Goal: Task Accomplishment & Management: Complete application form

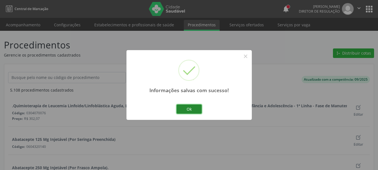
click at [195, 107] on button "Ok" at bounding box center [189, 109] width 25 height 10
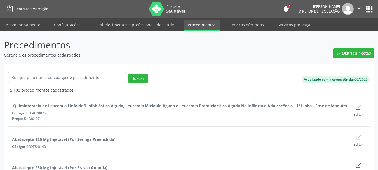
click at [8, 19] on ul "Acompanhamento Configurações Estabelecimentos e profissionais de saúde Procedim…" at bounding box center [189, 24] width 378 height 13
click at [369, 11] on button "apps" at bounding box center [369, 9] width 10 height 10
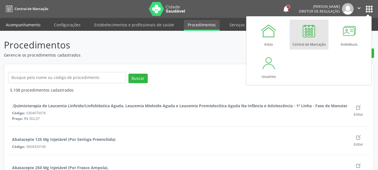
click at [22, 27] on link "Acompanhamento" at bounding box center [23, 25] width 42 height 10
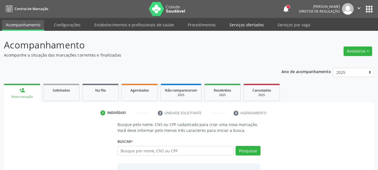
click at [250, 27] on link "Serviços ofertados" at bounding box center [247, 25] width 42 height 10
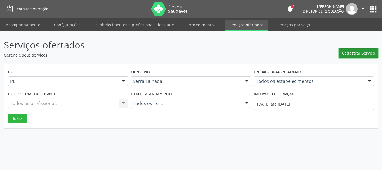
click at [348, 54] on span "Cadastrar Serviço" at bounding box center [358, 53] width 33 height 6
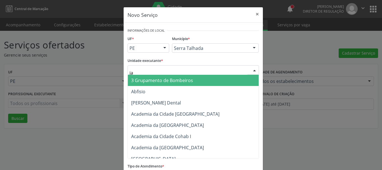
type input "jai"
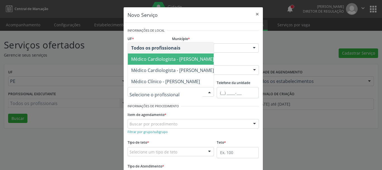
click at [160, 56] on span "Médico Cardiologista - Jaifabio Pereira Lima" at bounding box center [172, 59] width 83 height 6
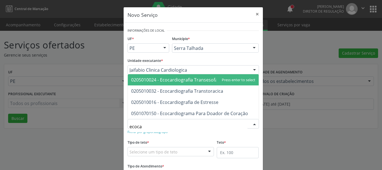
type input "ecocar"
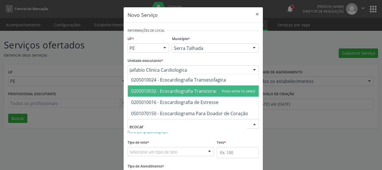
click at [179, 92] on span "0205010032 - Ecocardiografia Transtoracica" at bounding box center [177, 91] width 92 height 6
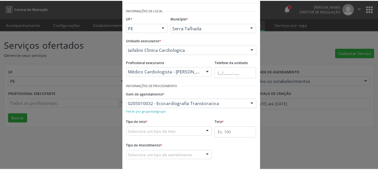
scroll to position [46, 0]
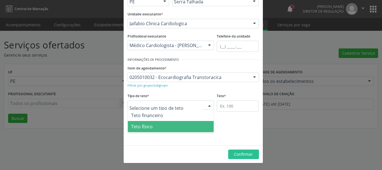
click at [150, 124] on span "Teto físico" at bounding box center [171, 126] width 86 height 11
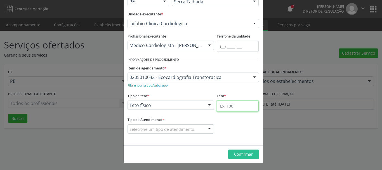
drag, startPoint x: 240, startPoint y: 103, endPoint x: 240, endPoint y: 100, distance: 2.9
click at [240, 103] on input "text" at bounding box center [238, 105] width 42 height 11
type input "1"
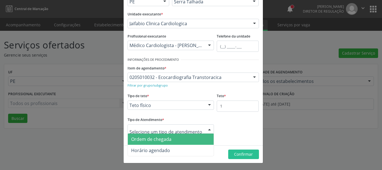
click at [149, 142] on span "Ordem de chegada" at bounding box center [171, 139] width 86 height 11
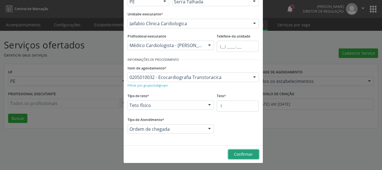
click at [234, 154] on span "Confirmar" at bounding box center [243, 153] width 19 height 5
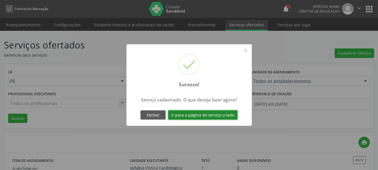
click at [224, 114] on button "Ir para a página do serviço criado" at bounding box center [202, 115] width 69 height 10
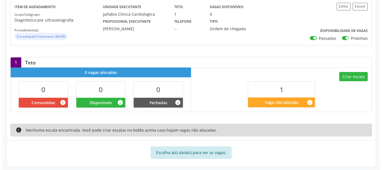
scroll to position [86, 0]
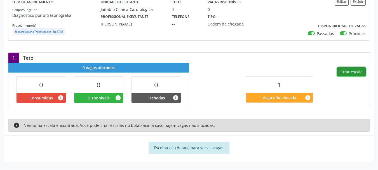
click at [347, 71] on button "Criar escala" at bounding box center [351, 72] width 29 height 10
select select "9"
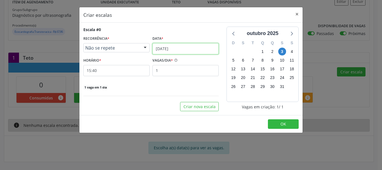
click at [178, 53] on input "[DATE]" at bounding box center [186, 48] width 66 height 11
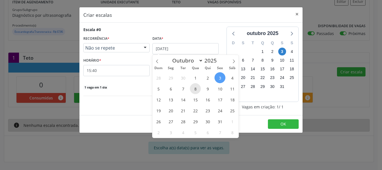
click at [195, 90] on span "8" at bounding box center [195, 88] width 11 height 11
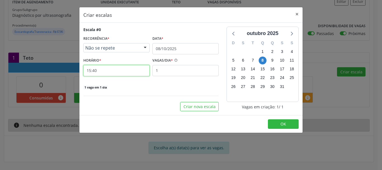
click at [119, 74] on input "15:40" at bounding box center [116, 70] width 66 height 11
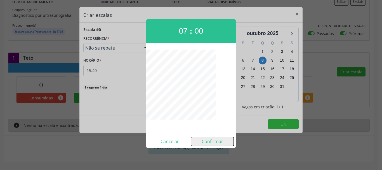
click at [214, 142] on button "Confirmar" at bounding box center [212, 141] width 43 height 9
type input "07:00"
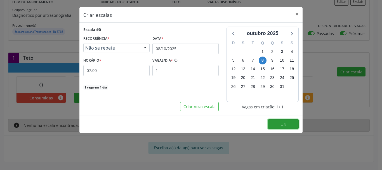
drag, startPoint x: 274, startPoint y: 124, endPoint x: 261, endPoint y: 117, distance: 14.4
click at [274, 125] on button "OK" at bounding box center [283, 124] width 31 height 10
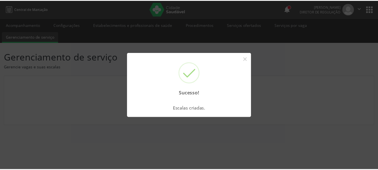
scroll to position [0, 0]
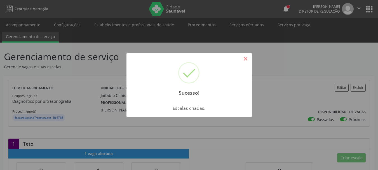
click at [245, 56] on button "×" at bounding box center [246, 59] width 10 height 10
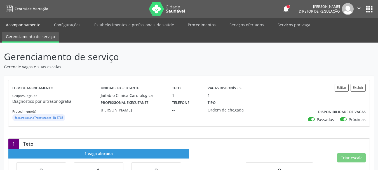
click at [22, 25] on link "Acompanhamento" at bounding box center [23, 25] width 42 height 10
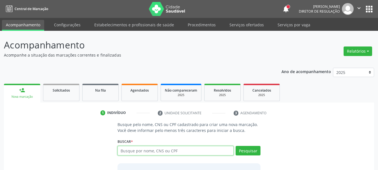
click at [137, 149] on input "text" at bounding box center [176, 151] width 116 height 10
type input "maria luciene de souza gaia"
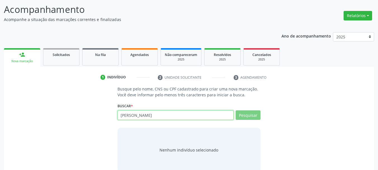
scroll to position [46, 0]
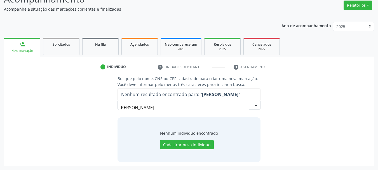
click at [165, 107] on input "maria luciene de souza gaia" at bounding box center [185, 107] width 130 height 11
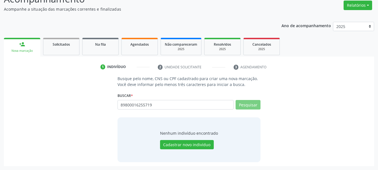
type input "898000162557193"
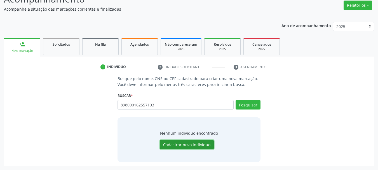
click at [181, 140] on button "Cadastrar novo indivíduo" at bounding box center [187, 145] width 54 height 10
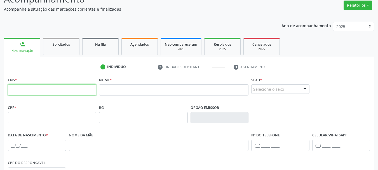
click at [45, 84] on input "text" at bounding box center [52, 89] width 88 height 11
click at [98, 91] on div "Nome *" at bounding box center [174, 90] width 152 height 28
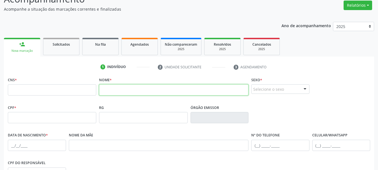
click at [102, 89] on input "text" at bounding box center [173, 89] width 149 height 11
type input "MARIA LUCIENE DE SOUZA GAIA"
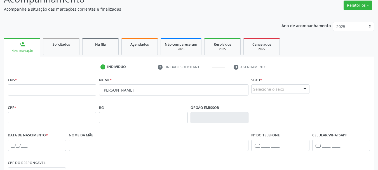
click at [259, 86] on div "Selecione o sexo" at bounding box center [280, 89] width 58 height 10
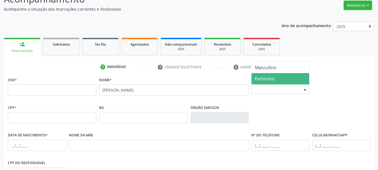
click at [302, 78] on span "Feminino" at bounding box center [281, 78] width 58 height 11
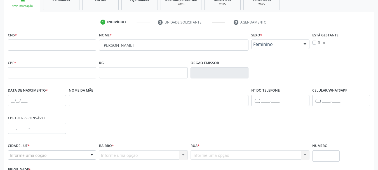
scroll to position [102, 0]
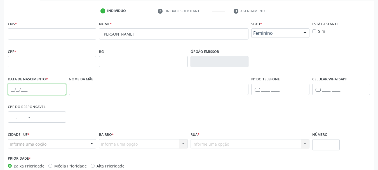
click at [8, 87] on input "text" at bounding box center [37, 89] width 58 height 11
type input "30/12/1968"
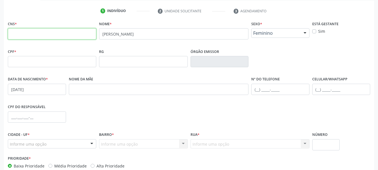
click at [83, 31] on input "text" at bounding box center [52, 33] width 88 height 11
type input "898 0001 6255 7193"
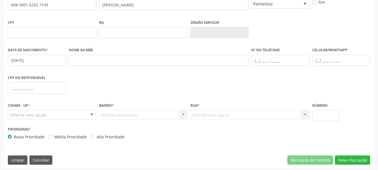
scroll to position [134, 0]
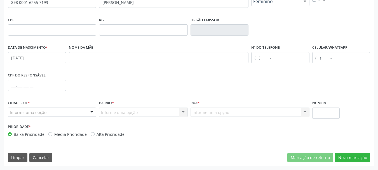
click at [51, 110] on div "Informe uma opção" at bounding box center [52, 112] width 88 height 10
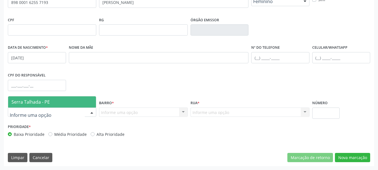
click at [48, 98] on span "Serra Talhada - PE" at bounding box center [52, 101] width 88 height 11
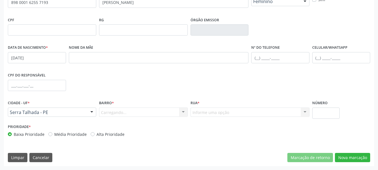
click at [125, 111] on div "Carregando... Nenhum resultado encontrado para: " " Nenhuma opção encontrada. D…" at bounding box center [143, 112] width 88 height 10
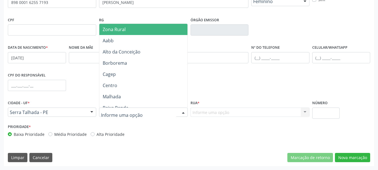
click at [129, 23] on div "RG" at bounding box center [143, 26] width 88 height 20
click at [133, 29] on span "Zona Rural" at bounding box center [144, 29] width 90 height 11
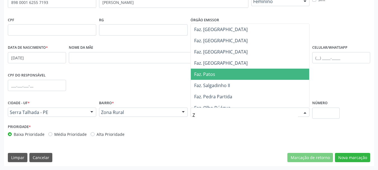
type input "ZO"
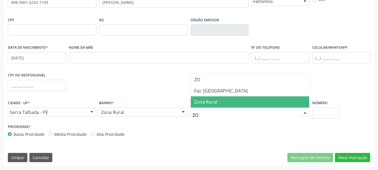
click at [227, 107] on span "Zona Rural" at bounding box center [250, 101] width 118 height 11
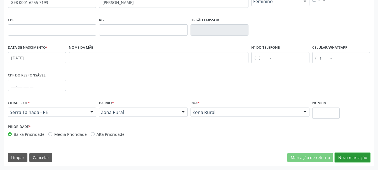
click at [360, 160] on button "Nova marcação" at bounding box center [352, 158] width 35 height 10
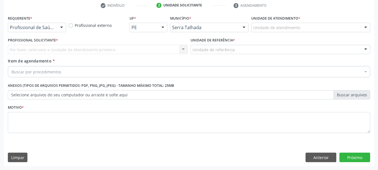
scroll to position [107, 0]
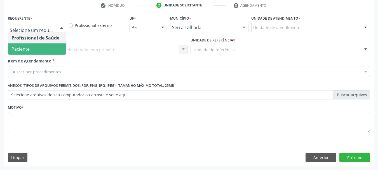
click at [24, 47] on span "Paciente" at bounding box center [20, 49] width 18 height 6
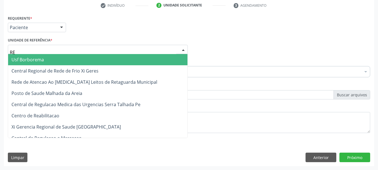
type input "REA"
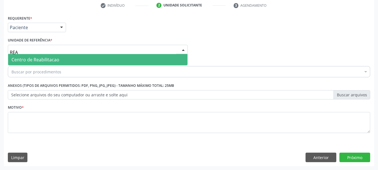
click at [25, 58] on span "Centro de Reabilitacao" at bounding box center [35, 60] width 48 height 6
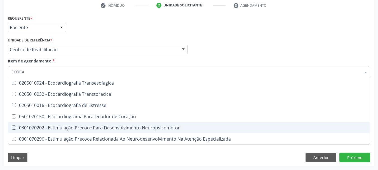
type input "ECOCAR"
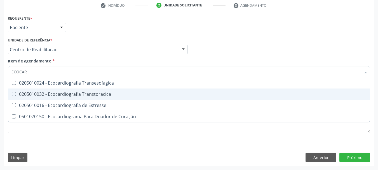
click at [79, 93] on div "0205010032 - Ecocardiografia Transtoracica" at bounding box center [188, 94] width 355 height 4
checkbox Transtoracica "true"
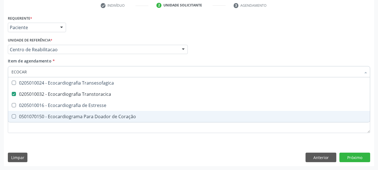
click at [72, 146] on div "Requerente * Paciente Profissional de Saúde Paciente Nenhum resultado encontrad…" at bounding box center [189, 90] width 370 height 152
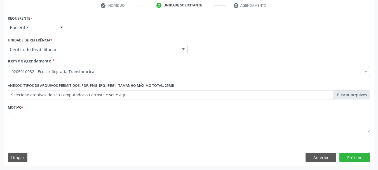
click at [50, 130] on li "Não selecionados" at bounding box center [229, 125] width 442 height 15
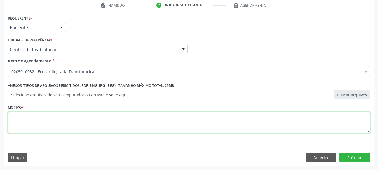
click at [50, 130] on textarea at bounding box center [189, 122] width 362 height 21
type textarea "A"
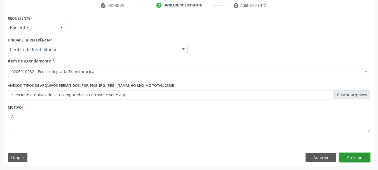
click at [344, 161] on button "Próximo" at bounding box center [354, 158] width 31 height 10
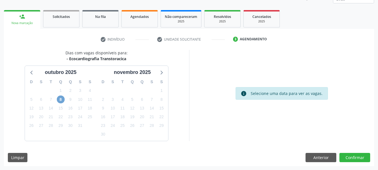
click at [60, 100] on span "8" at bounding box center [61, 99] width 8 height 8
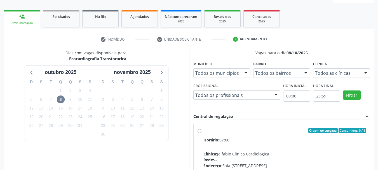
click at [244, 117] on div "Central de regulação expand_less" at bounding box center [281, 116] width 177 height 6
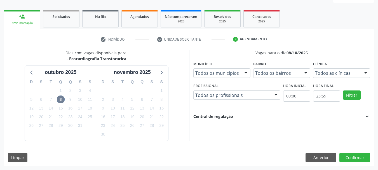
click at [243, 112] on div "Vagas para o dia 08/10/2025 Município Todos os municípios Todos os municípios S…" at bounding box center [281, 85] width 177 height 70
click at [243, 119] on div "Central de regulação expand_more" at bounding box center [281, 116] width 177 height 6
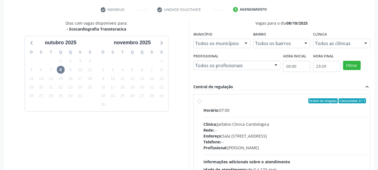
scroll to position [154, 0]
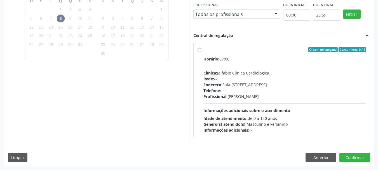
click at [244, 90] on div "Telefone: --" at bounding box center [284, 91] width 163 height 6
click at [202, 52] on input "Ordem de chegada Consumidos: 0 / 1 Horário: 07:00 Clínica: Jaifabio Clinica Car…" at bounding box center [200, 49] width 4 height 5
radio input "true"
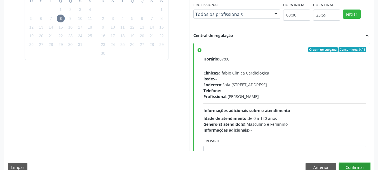
click at [353, 163] on button "Confirmar" at bounding box center [354, 168] width 31 height 10
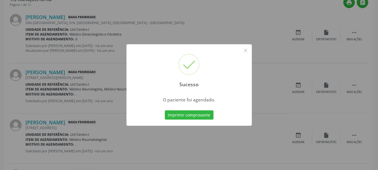
scroll to position [15, 0]
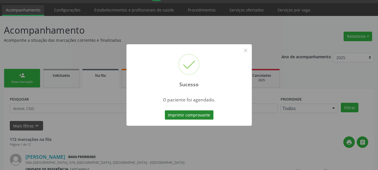
click at [181, 115] on button "Imprimir comprovante" at bounding box center [189, 115] width 49 height 10
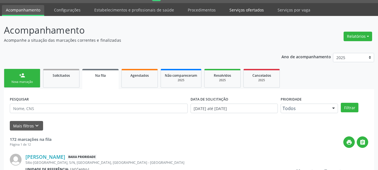
click at [230, 10] on link "Serviços ofertados" at bounding box center [247, 10] width 42 height 10
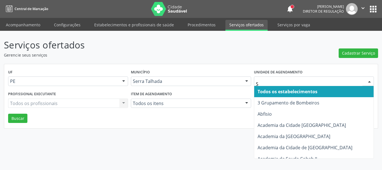
type input "S B"
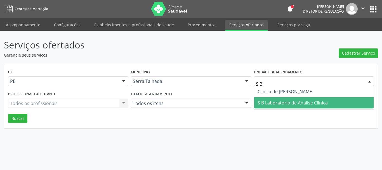
click at [274, 103] on span "S B Laboratorio de Analise Clinica" at bounding box center [293, 103] width 70 height 6
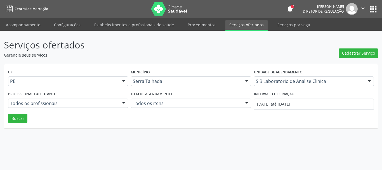
click at [30, 117] on div "UF PE PE Nenhum resultado encontrado para: " " Não há nenhuma opção para ser ex…" at bounding box center [191, 96] width 374 height 64
click at [28, 118] on div "UF PE PE Nenhum resultado encontrado para: " " Não há nenhuma opção para ser ex…" at bounding box center [191, 96] width 374 height 64
click at [20, 117] on button "Buscar" at bounding box center [17, 119] width 19 height 10
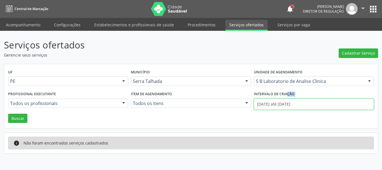
click at [281, 104] on input "01/10/2025 até 03/10/2025" at bounding box center [314, 104] width 120 height 11
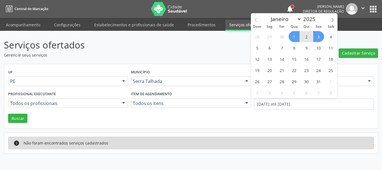
click at [253, 20] on span at bounding box center [256, 18] width 10 height 10
select select "8"
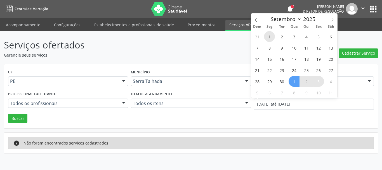
click at [269, 38] on span "1" at bounding box center [269, 36] width 11 height 11
type input "01/09/2025"
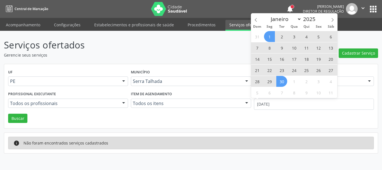
click at [284, 82] on span "30" at bounding box center [282, 81] width 11 height 11
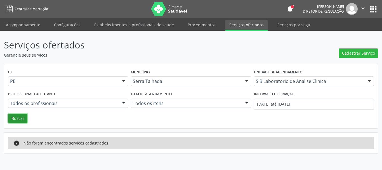
click at [13, 121] on button "Buscar" at bounding box center [17, 119] width 19 height 10
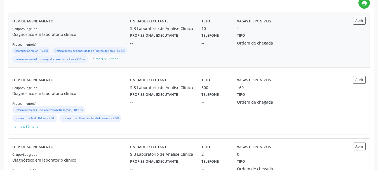
scroll to position [140, 0]
click at [135, 54] on div "Unidade executante S B Laboratorio de Analise Clinica Teto 10 Vagas disponíveis…" at bounding box center [233, 39] width 206 height 47
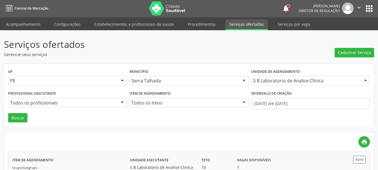
scroll to position [0, 0]
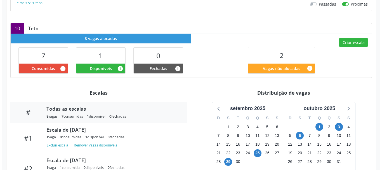
scroll to position [140, 0]
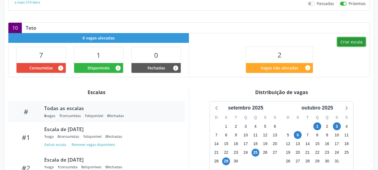
click at [357, 43] on button "Criar escala" at bounding box center [351, 42] width 29 height 10
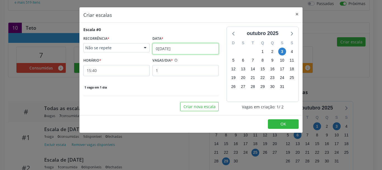
click at [163, 50] on input "[DATE]" at bounding box center [186, 48] width 66 height 11
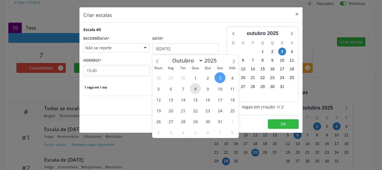
click at [197, 90] on span "8" at bounding box center [195, 88] width 11 height 11
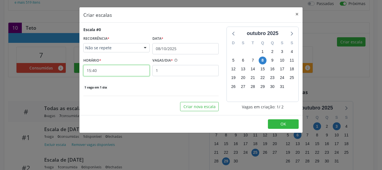
click at [113, 72] on input "15:40" at bounding box center [116, 70] width 66 height 11
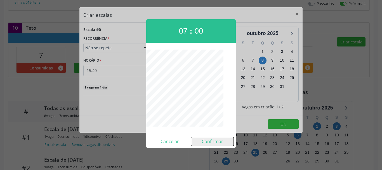
click at [214, 141] on button "Confirmar" at bounding box center [212, 141] width 43 height 9
type input "07:00"
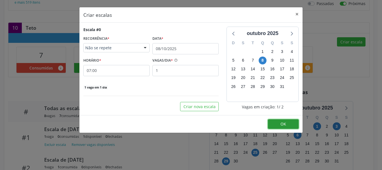
click at [294, 124] on button "OK" at bounding box center [283, 124] width 31 height 10
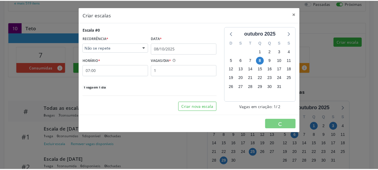
scroll to position [0, 0]
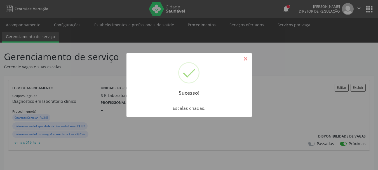
click at [248, 61] on button "×" at bounding box center [246, 59] width 10 height 10
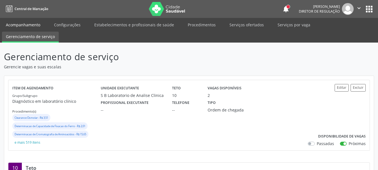
click at [11, 25] on link "Acompanhamento" at bounding box center [23, 25] width 42 height 10
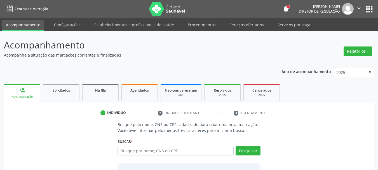
click at [134, 149] on input "text" at bounding box center [176, 151] width 116 height 10
type input "38958228415"
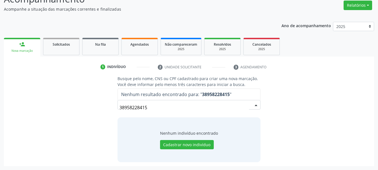
click at [130, 109] on input "38958228415" at bounding box center [185, 107] width 130 height 11
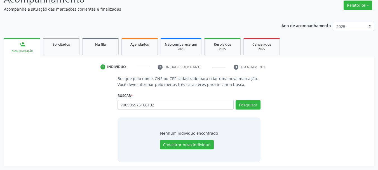
type input "700906975166192"
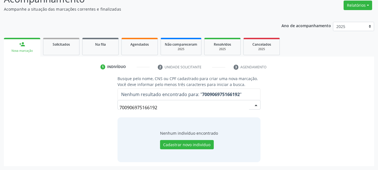
click at [166, 104] on input "700906975166192" at bounding box center [185, 107] width 130 height 11
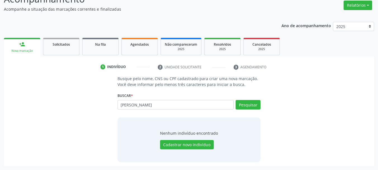
type input "EDVANIA DE SOUZA CAVA"
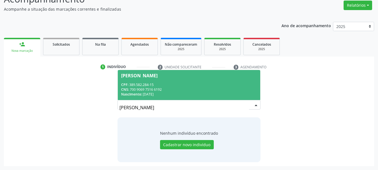
click at [163, 81] on span "Edvania de Souza Cavalcante Melo CPF: 389.582.284-15 CNS: 700 9069 7516 6192 Na…" at bounding box center [189, 85] width 143 height 30
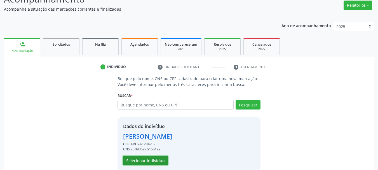
click at [156, 163] on button "Selecionar indivíduo" at bounding box center [145, 161] width 45 height 10
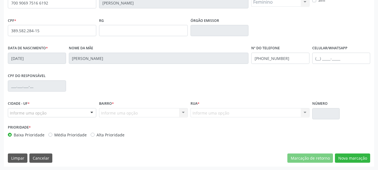
scroll to position [134, 0]
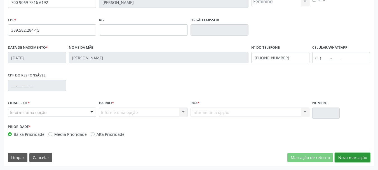
click at [354, 158] on button "Nova marcação" at bounding box center [352, 158] width 35 height 10
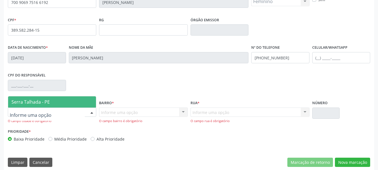
click at [41, 102] on span "Serra Talhada - PE" at bounding box center [30, 102] width 38 height 6
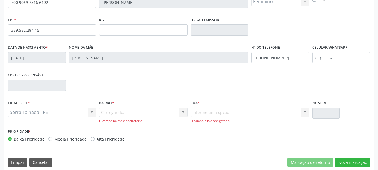
click at [105, 112] on div "Carregando... Nenhum resultado encontrado para: " " Nenhuma opção encontrada. D…" at bounding box center [143, 115] width 88 height 16
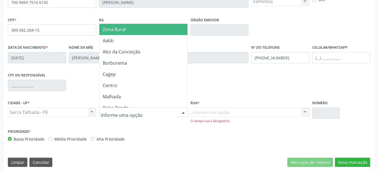
click at [125, 29] on span "Zona Rural" at bounding box center [114, 29] width 23 height 6
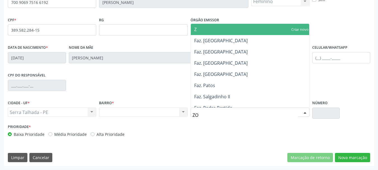
type input "ZON"
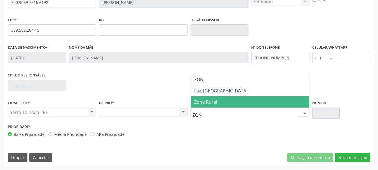
click at [213, 103] on span "Zona Rural" at bounding box center [205, 102] width 23 height 6
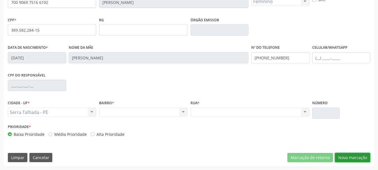
click at [353, 158] on button "Nova marcação" at bounding box center [352, 158] width 35 height 10
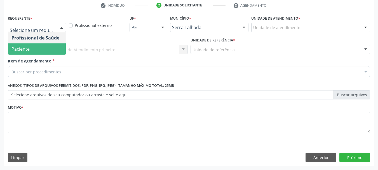
click at [29, 49] on span "Paciente" at bounding box center [37, 48] width 58 height 11
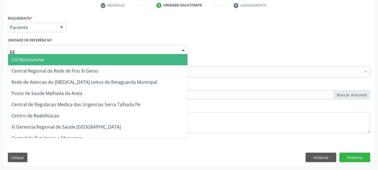
type input "REA"
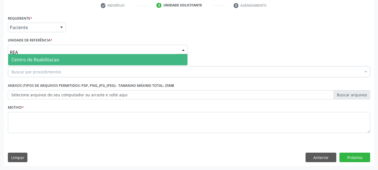
click at [32, 57] on span "Centro de Reabilitacao" at bounding box center [35, 60] width 48 height 6
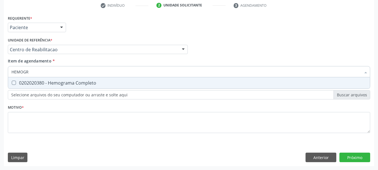
type input "HEMOGRA"
click at [58, 86] on span "0202020380 - Hemograma Completo" at bounding box center [189, 82] width 362 height 11
checkbox Completo "true"
click at [24, 73] on input "HEMOGRA" at bounding box center [186, 71] width 350 height 11
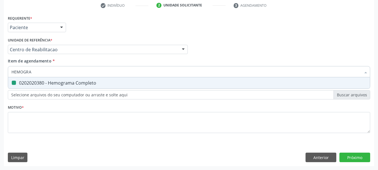
type input "G"
checkbox Completo "false"
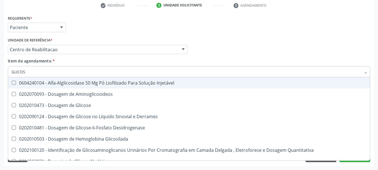
type input "GLICOSE"
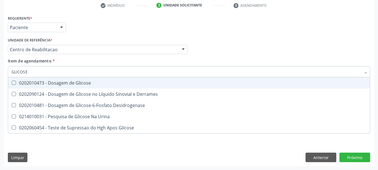
click at [43, 86] on span "0202010473 - Dosagem de Glicose" at bounding box center [189, 82] width 362 height 11
checkbox Glicose "true"
click at [36, 74] on input "GLICOSE" at bounding box center [186, 71] width 350 height 11
type input "GL"
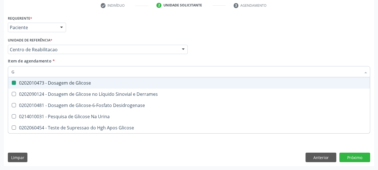
checkbox Glicose "false"
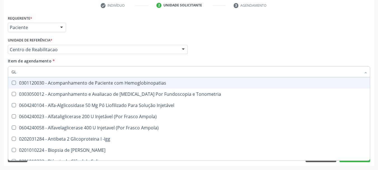
type input "GLI"
checkbox \(Confirmatorio\) "true"
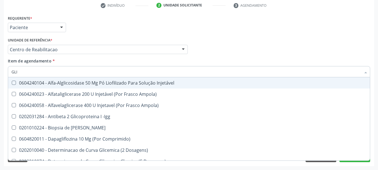
type input "GLIC"
checkbox Aminoglicosideos "true"
checkbox Glicose "false"
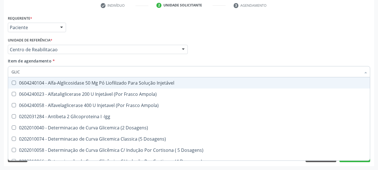
type input "GLICO"
checkbox Dosagens\) "true"
checkbox Glicose "false"
type input "GLICOS"
checkbox Ampola\) "true"
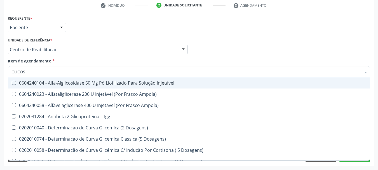
checkbox Dosagens\) "false"
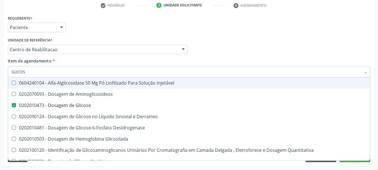
type input "GLICOSI"
checkbox Glicose "false"
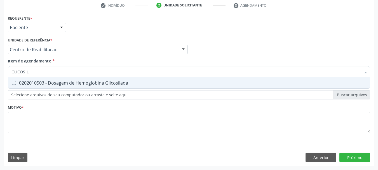
type input "GLICOSILA"
click at [50, 82] on div "0202010503 - Dosagem de Hemoglobina Glicosilada" at bounding box center [188, 83] width 355 height 4
checkbox Glicosilada "true"
click at [36, 73] on input "GLICOSILA" at bounding box center [186, 71] width 350 height 11
type input "G"
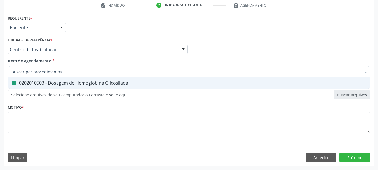
checkbox Glicosilada "false"
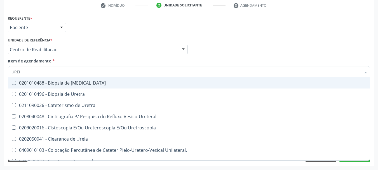
type input "UREIA"
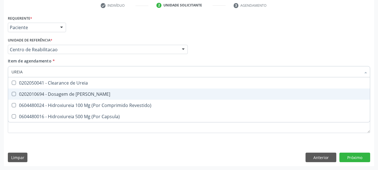
drag, startPoint x: 46, startPoint y: 92, endPoint x: 44, endPoint y: 84, distance: 9.0
click at [46, 93] on div "0202010694 - Dosagem de Ureia" at bounding box center [188, 94] width 355 height 4
checkbox Ureia "true"
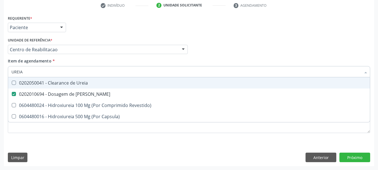
click at [41, 76] on input "UREIA" at bounding box center [186, 71] width 350 height 11
type input "CR"
checkbox Ureia "false"
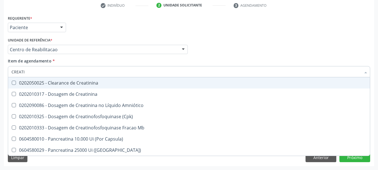
type input "CREATIN"
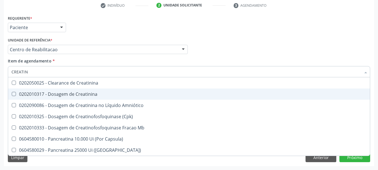
drag, startPoint x: 86, startPoint y: 93, endPoint x: 63, endPoint y: 81, distance: 26.7
click at [85, 93] on div "0202010317 - Dosagem de Creatinina" at bounding box center [188, 94] width 355 height 4
checkbox Creatinina "true"
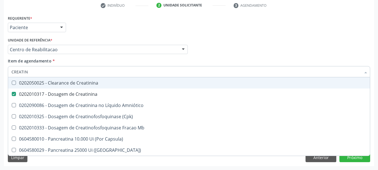
click at [41, 68] on input "CREATIN" at bounding box center [186, 71] width 350 height 11
type input "T"
checkbox Creatinina "false"
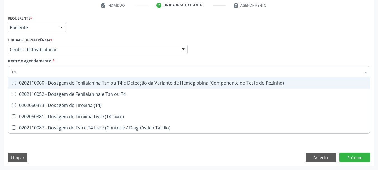
type input "T4 L"
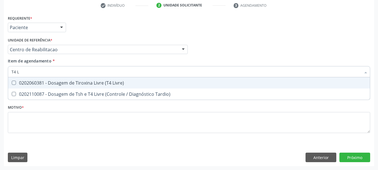
click at [147, 83] on div "0202060381 - Dosagem de Tiroxina Livre (T4 Livre)" at bounding box center [188, 83] width 355 height 4
checkbox Livre\) "true"
click at [85, 70] on input "T4 L" at bounding box center [186, 71] width 350 height 11
click at [84, 70] on input "T4 L" at bounding box center [186, 71] width 350 height 11
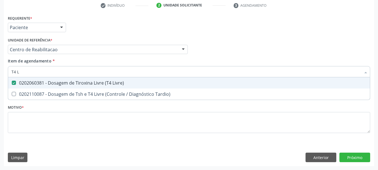
click at [84, 70] on input "T4 L" at bounding box center [186, 71] width 350 height 11
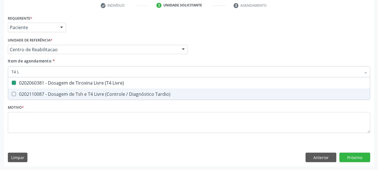
type input "T"
checkbox Livre\) "false"
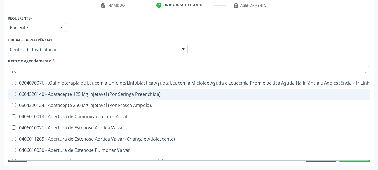
type input "TSH"
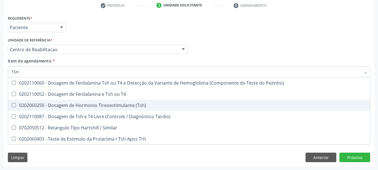
click at [19, 102] on span "0202060250 - Dosagem de Hormonio Tireoestimulante (Tsh)" at bounding box center [189, 105] width 362 height 11
checkbox \(Tsh\) "true"
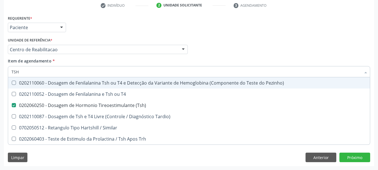
click at [20, 71] on input "TSH" at bounding box center [186, 71] width 350 height 11
type input "TS"
checkbox \(Tsh\) "false"
checkbox Tardio\) "true"
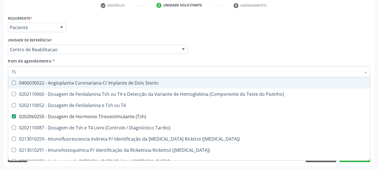
type input "T"
checkbox \(Tsh\) "false"
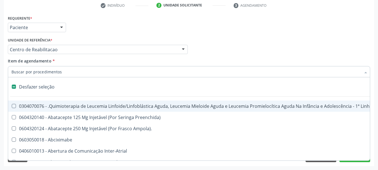
type input "B"
checkbox Tardia "true"
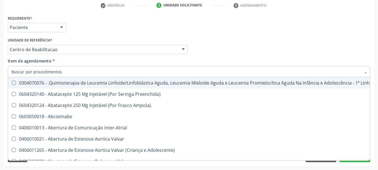
checkbox Glicosilada "false"
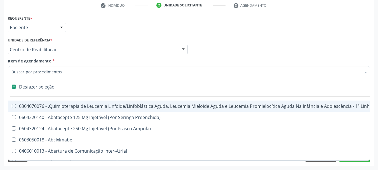
type input "V"
checkbox Pele "true"
type input "VI"
checkbox Pele "false"
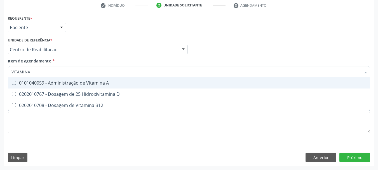
type input "VITAMINA"
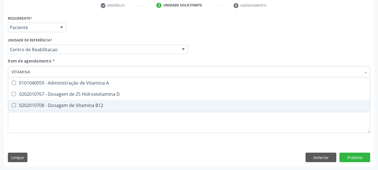
click at [53, 107] on div "0202010708 - Dosagem de Vitamina B12" at bounding box center [188, 105] width 355 height 4
checkbox B12 "true"
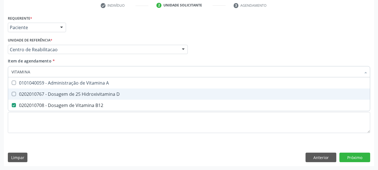
click at [55, 96] on div "0202010767 - Dosagem de 25 Hidroxivitamina D" at bounding box center [188, 94] width 355 height 4
checkbox D "true"
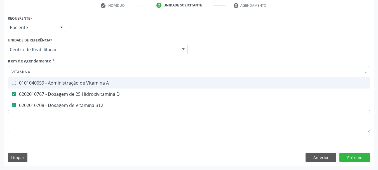
click at [34, 72] on input "VITAMINA" at bounding box center [186, 71] width 350 height 11
type input "PRO"
checkbox D "false"
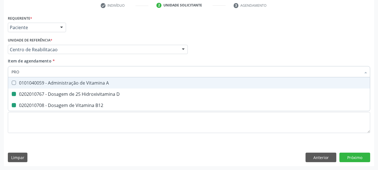
checkbox B12 "false"
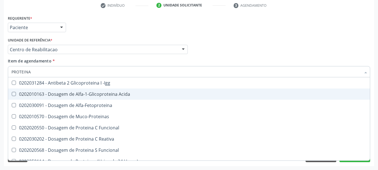
type input "PROTEINA C"
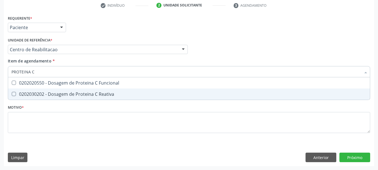
click at [52, 89] on span "0202030202 - Dosagem de Proteina C Reativa" at bounding box center [189, 93] width 362 height 11
checkbox Reativa "true"
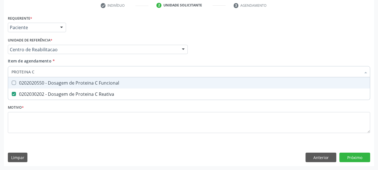
click at [45, 71] on input "PROTEINA C" at bounding box center [186, 71] width 350 height 11
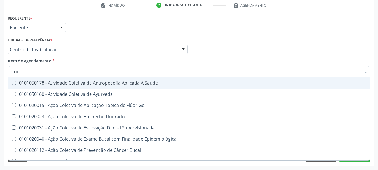
type input "COLE"
checkbox Ayurveda "false"
type input "COLEST"
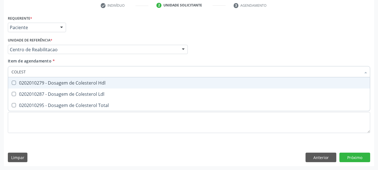
click at [20, 81] on div "0202010279 - Dosagem de Colesterol Hdl" at bounding box center [188, 83] width 355 height 4
checkbox Hdl "true"
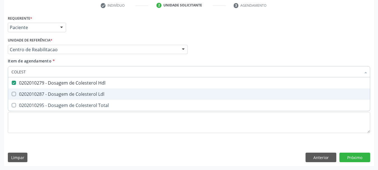
click at [21, 94] on div "0202010287 - Dosagem de Colesterol Ldl" at bounding box center [188, 94] width 355 height 4
checkbox Ldl "true"
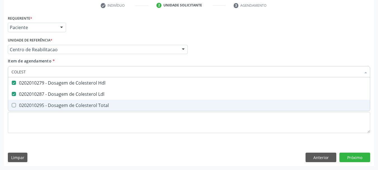
click at [21, 103] on div "0202010295 - Dosagem de Colesterol Total" at bounding box center [188, 105] width 355 height 4
checkbox Total "true"
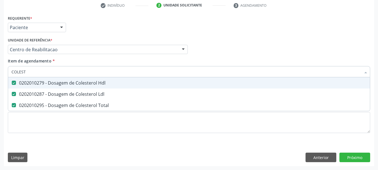
click at [26, 75] on input "COLEST" at bounding box center [186, 71] width 350 height 11
type input "TR"
checkbox Hdl "false"
checkbox Ldl "false"
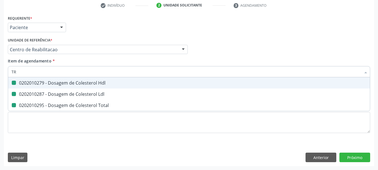
checkbox Total "false"
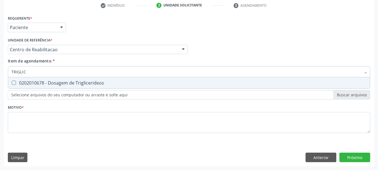
type input "TRIGLICE"
click at [25, 88] on span "0202010678 - Dosagem de Triglicerideos" at bounding box center [189, 82] width 362 height 11
checkbox Triglicerideos "true"
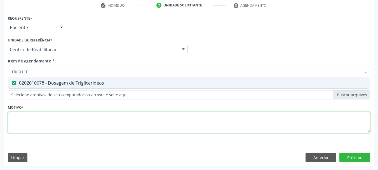
click at [23, 125] on div "Requerente * Paciente Profissional de Saúde Paciente Nenhum resultado encontrad…" at bounding box center [189, 77] width 362 height 127
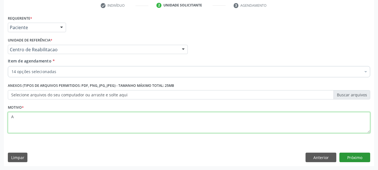
type textarea "A"
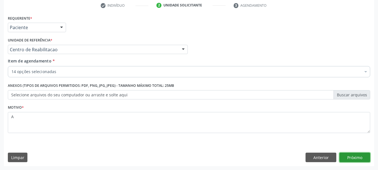
click at [365, 158] on button "Próximo" at bounding box center [354, 158] width 31 height 10
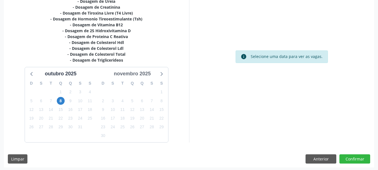
scroll to position [150, 0]
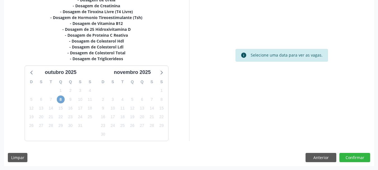
click at [61, 100] on span "8" at bounding box center [61, 99] width 8 height 8
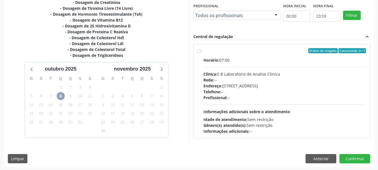
scroll to position [154, 0]
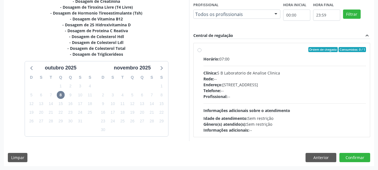
click at [250, 78] on div "Rede: --" at bounding box center [284, 79] width 163 height 6
click at [202, 52] on input "Ordem de chegada Consumidos: 0 / 1 Horário: 07:00 Clínica: S B Laboratorio de A…" at bounding box center [200, 49] width 4 height 5
radio input "true"
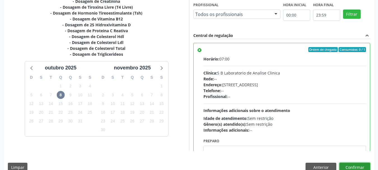
click at [357, 163] on button "Confirmar" at bounding box center [354, 168] width 31 height 10
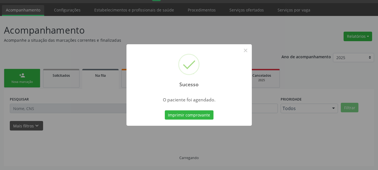
scroll to position [15, 0]
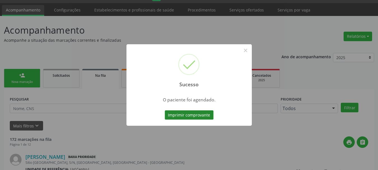
click at [175, 116] on button "Imprimir comprovante" at bounding box center [189, 115] width 49 height 10
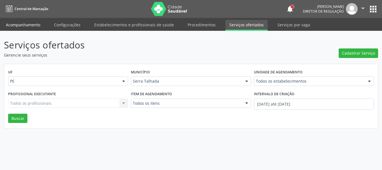
click at [16, 23] on link "Acompanhamento" at bounding box center [23, 25] width 42 height 10
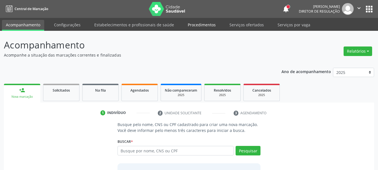
click at [208, 27] on link "Procedimentos" at bounding box center [202, 25] width 36 height 10
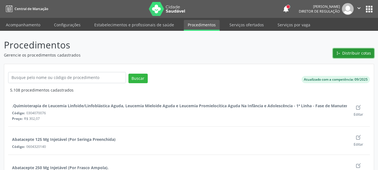
click at [364, 52] on span "Distribuir cotas" at bounding box center [356, 53] width 29 height 6
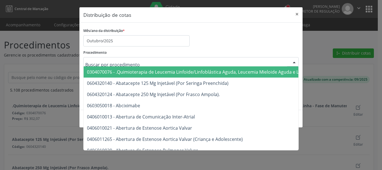
click at [117, 56] on div "Procedimento 0304070076 - .Quimioterapia de Leucemia Linfoide/Linfoblástica Agu…" at bounding box center [191, 57] width 216 height 18
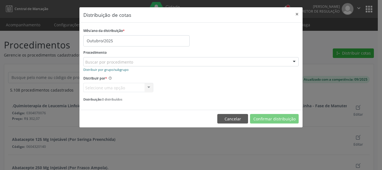
click at [114, 70] on small "Distribuir por grupo/subgrupo" at bounding box center [105, 69] width 45 height 4
click at [114, 70] on small "Distribuir por procedimento" at bounding box center [104, 69] width 42 height 4
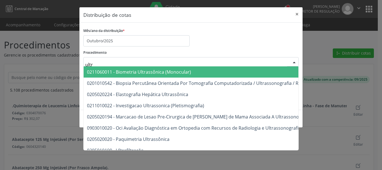
type input "ultra"
click at [299, 18] on button "×" at bounding box center [297, 14] width 11 height 14
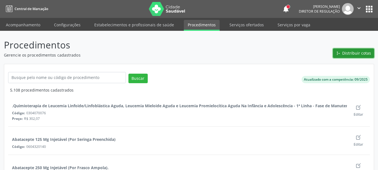
click at [359, 7] on icon "" at bounding box center [359, 8] width 6 height 6
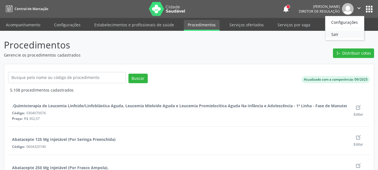
click at [348, 31] on link "Sair" at bounding box center [345, 34] width 39 height 8
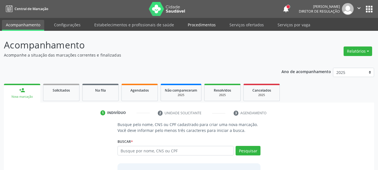
click at [193, 22] on link "Procedimentos" at bounding box center [202, 25] width 36 height 10
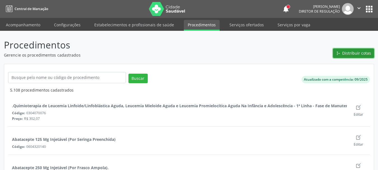
click at [366, 53] on span "Distribuir cotas" at bounding box center [356, 53] width 29 height 6
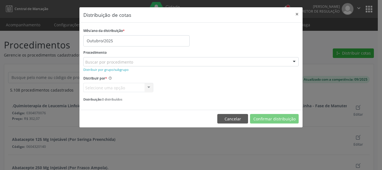
click at [216, 48] on div "Procedimento Buscar por procedimento 0304070076 - .Quimioterapia de Leucemia Li…" at bounding box center [191, 57] width 216 height 18
click at [115, 71] on small "Distribuir por grupo/subgrupo" at bounding box center [105, 69] width 45 height 4
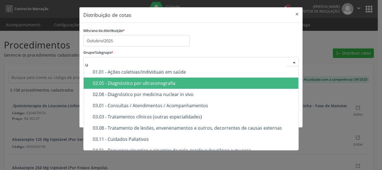
type input "ul"
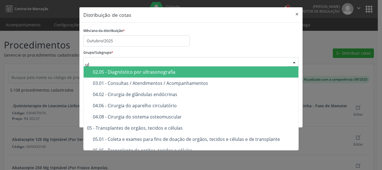
click at [181, 70] on div "02.05 - Diagnóstico por ultrasonografia" at bounding box center [194, 72] width 202 height 4
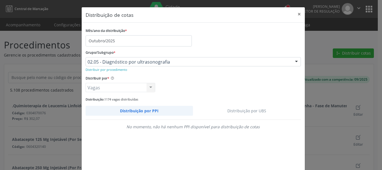
click at [252, 114] on link "Distribuição por UBS" at bounding box center [247, 111] width 108 height 10
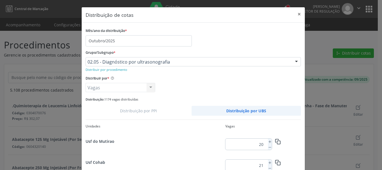
scroll to position [53, 0]
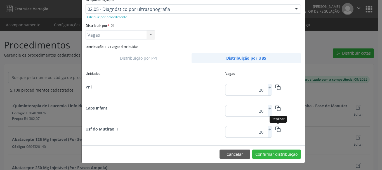
click at [272, 129] on button "button" at bounding box center [278, 129] width 12 height 10
click at [269, 129] on line at bounding box center [270, 129] width 2 height 0
type input "21"
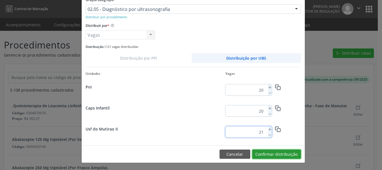
click at [272, 154] on button "Confirmar distribuição" at bounding box center [276, 154] width 49 height 10
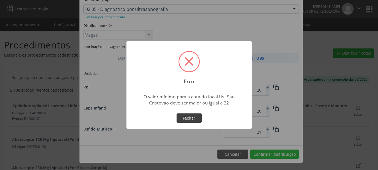
click at [191, 115] on button "Fechar" at bounding box center [189, 118] width 25 height 10
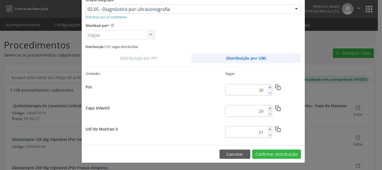
scroll to position [125, 0]
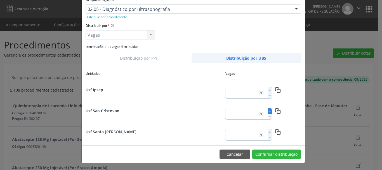
click at [269, 111] on line at bounding box center [270, 111] width 2 height 0
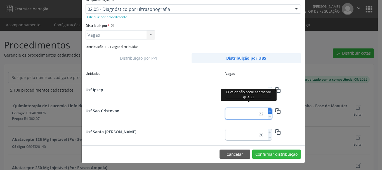
type input "23"
click at [276, 154] on button "Confirmar distribuição" at bounding box center [276, 154] width 49 height 10
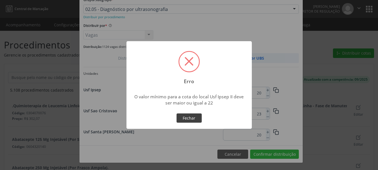
click at [195, 116] on button "Fechar" at bounding box center [189, 118] width 25 height 10
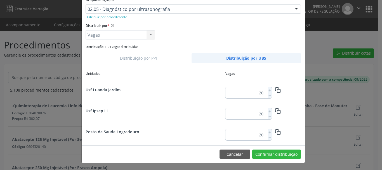
scroll to position [293, 0]
click at [268, 111] on icon at bounding box center [270, 111] width 4 height 4
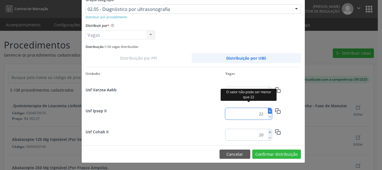
click at [268, 111] on icon at bounding box center [270, 111] width 4 height 4
type input "23"
click at [271, 154] on button "Confirmar distribuição" at bounding box center [276, 154] width 49 height 10
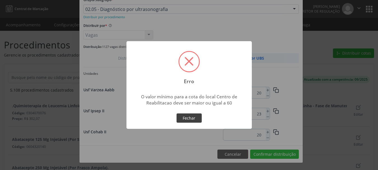
click at [195, 118] on button "Fechar" at bounding box center [189, 118] width 25 height 10
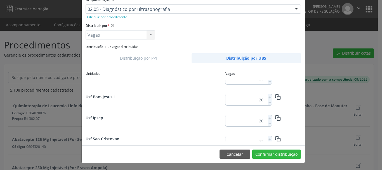
scroll to position [734, 0]
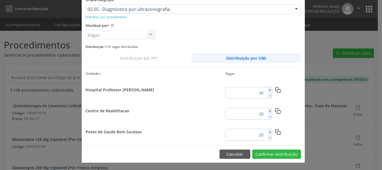
click at [261, 113] on input "20" at bounding box center [246, 113] width 40 height 11
click at [259, 115] on input "20" at bounding box center [246, 113] width 40 height 11
type input "70"
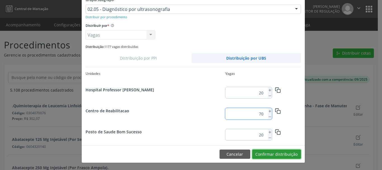
click at [274, 151] on button "Confirmar distribuição" at bounding box center [276, 154] width 49 height 10
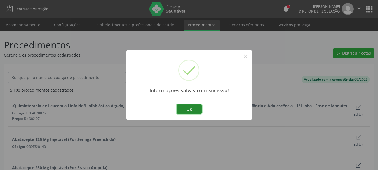
click at [189, 105] on button "Ok" at bounding box center [189, 109] width 25 height 10
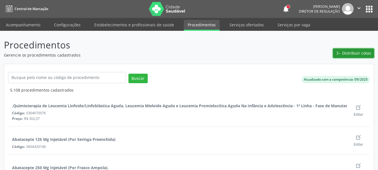
click at [362, 53] on span "Distribuir cotas" at bounding box center [356, 53] width 29 height 6
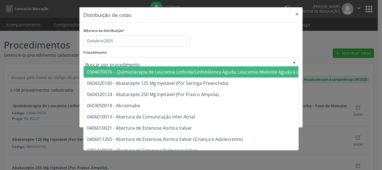
click at [96, 62] on input "text" at bounding box center [186, 64] width 202 height 11
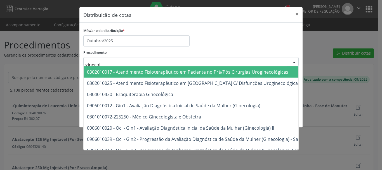
type input "ginecolo"
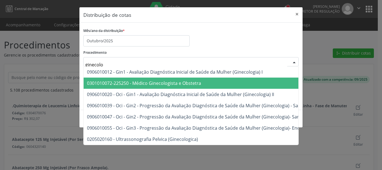
click at [119, 86] on span "0301010072-225250 - Médico Ginecologista e Obstetra" at bounding box center [262, 83] width 356 height 11
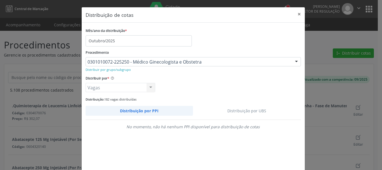
click at [251, 107] on link "Distribuição por UBS" at bounding box center [247, 111] width 108 height 10
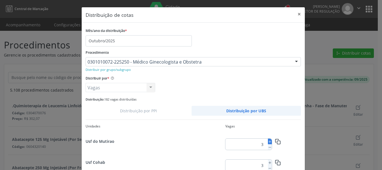
click at [269, 140] on icon at bounding box center [270, 142] width 4 height 4
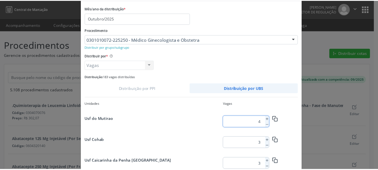
scroll to position [53, 0]
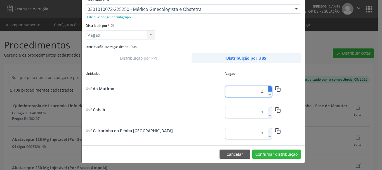
click at [270, 88] on line at bounding box center [270, 89] width 0 height 2
type input "5"
click at [270, 153] on button "Confirmar distribuição" at bounding box center [276, 154] width 49 height 10
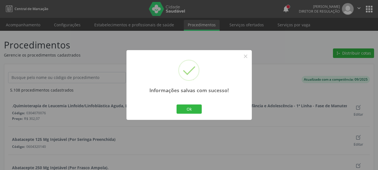
scroll to position [0, 0]
click at [246, 57] on button "×" at bounding box center [246, 56] width 10 height 10
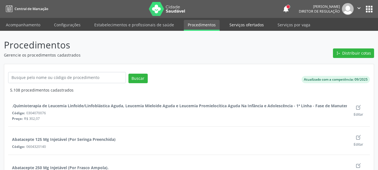
click at [250, 27] on link "Serviços ofertados" at bounding box center [247, 25] width 42 height 10
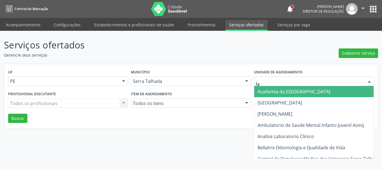
type input "lab"
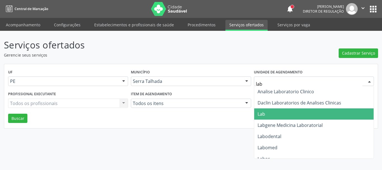
click at [273, 112] on span "Lab" at bounding box center [314, 113] width 120 height 11
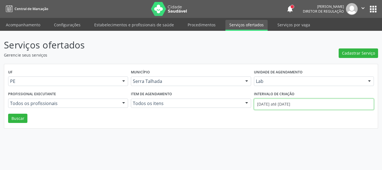
click at [273, 106] on input "[DATE] até [DATE]" at bounding box center [314, 104] width 120 height 11
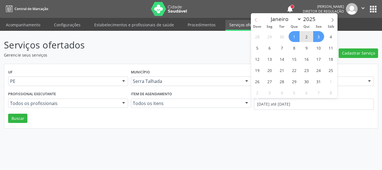
click at [254, 19] on icon at bounding box center [256, 20] width 4 height 4
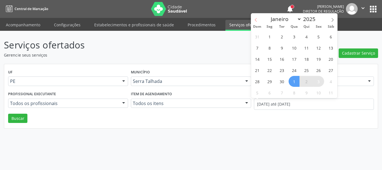
select select "8"
click at [268, 34] on span "1" at bounding box center [269, 36] width 11 height 11
type input "[DATE]"
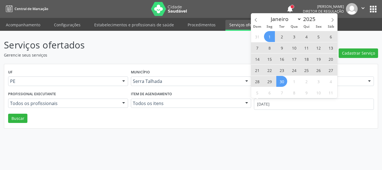
click at [281, 80] on span "30" at bounding box center [282, 81] width 11 height 11
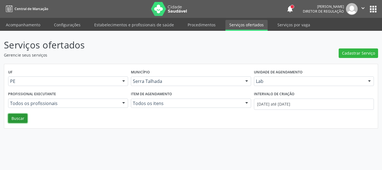
click at [25, 118] on button "Buscar" at bounding box center [17, 119] width 19 height 10
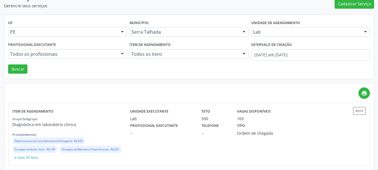
scroll to position [57, 0]
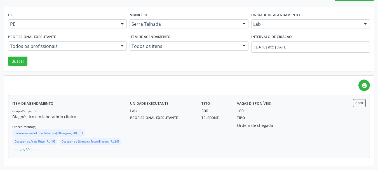
click at [268, 125] on div "Ordem de chegada" at bounding box center [260, 125] width 46 height 6
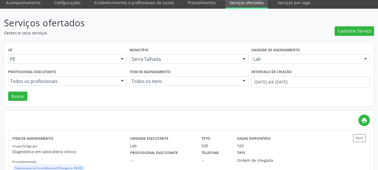
scroll to position [0, 0]
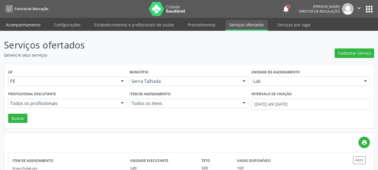
click at [25, 27] on link "Acompanhamento" at bounding box center [23, 25] width 42 height 10
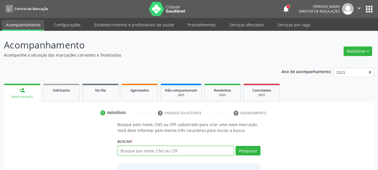
click at [141, 148] on input "text" at bounding box center [176, 151] width 116 height 10
type input "708408760442065"
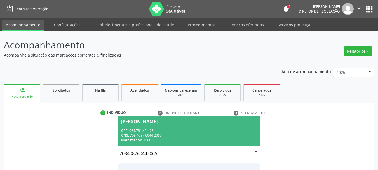
click at [213, 128] on div "CPF: 064.781.424-26" at bounding box center [189, 130] width 136 height 5
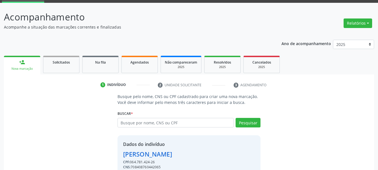
scroll to position [55, 0]
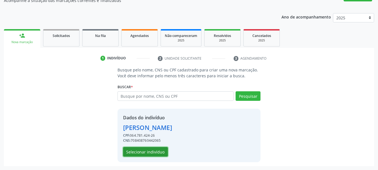
click at [152, 153] on button "Selecionar indivíduo" at bounding box center [145, 152] width 45 height 10
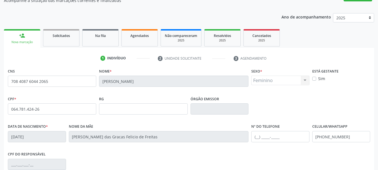
scroll to position [134, 0]
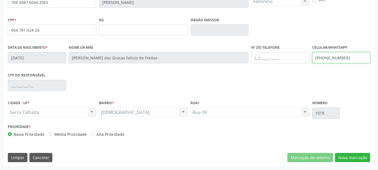
click at [344, 57] on input "[PHONE_NUMBER]" at bounding box center [341, 57] width 58 height 11
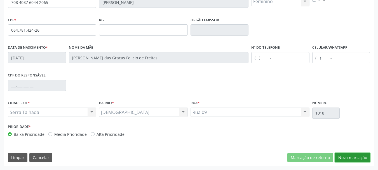
click at [349, 158] on button "Nova marcação" at bounding box center [352, 158] width 35 height 10
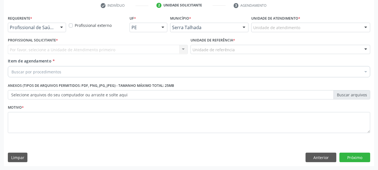
scroll to position [107, 0]
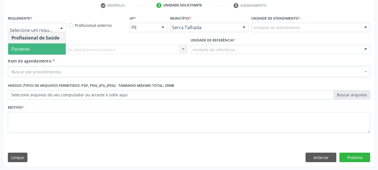
click at [30, 46] on span "Paciente" at bounding box center [37, 48] width 58 height 11
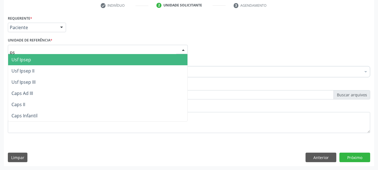
type input "p"
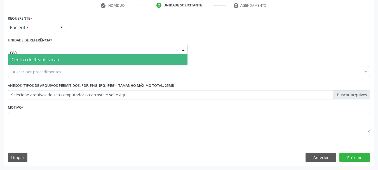
type input "reab"
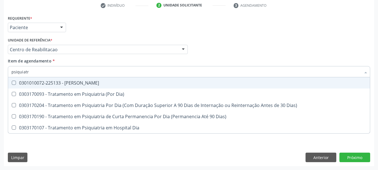
type input "psiquiatra"
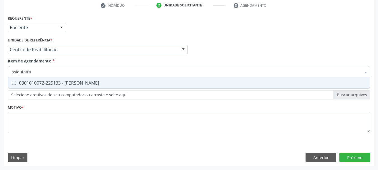
click at [20, 82] on div "0301010072-225133 - [PERSON_NAME]" at bounding box center [188, 83] width 355 height 4
checkbox Psiquiatra "true"
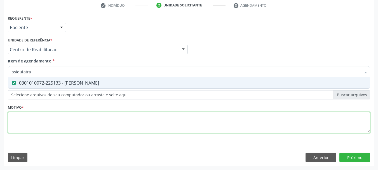
click at [28, 119] on div "Requerente * Paciente Profissional de Saúde Paciente Nenhum resultado encontrad…" at bounding box center [189, 77] width 362 height 127
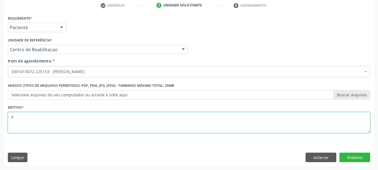
type textarea "aa"
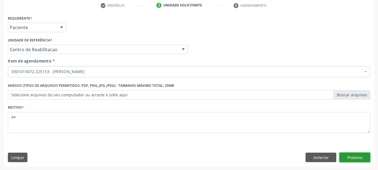
click at [348, 161] on button "Próximo" at bounding box center [354, 158] width 31 height 10
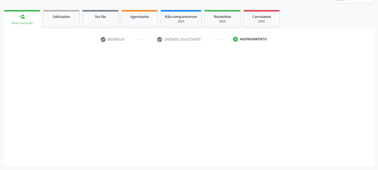
scroll to position [74, 0]
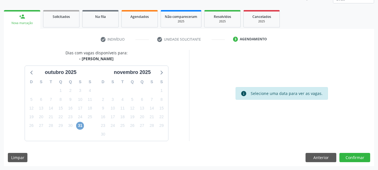
click at [81, 123] on span "31" at bounding box center [80, 126] width 8 height 8
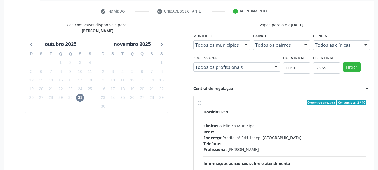
click at [233, 118] on div "Horário: 07:30 Clínica: Policlinica Municipal Rede: -- Endereço: Predio, nº S/N…" at bounding box center [284, 147] width 163 height 77
click at [202, 105] on input "Ordem de chegada Consumidos: 2 / 10 Horário: 07:30 Clínica: Policlinica Municip…" at bounding box center [200, 102] width 4 height 5
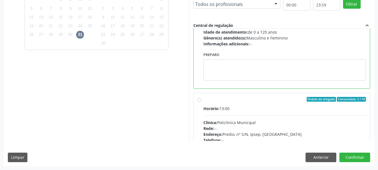
scroll to position [84, 0]
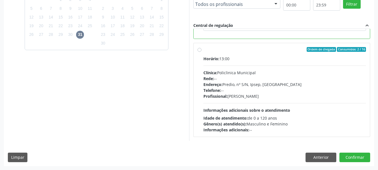
click at [269, 96] on div "Profissional: [PERSON_NAME]" at bounding box center [284, 96] width 163 height 6
click at [202, 52] on input "Ordem de chegada Consumidos: 2 / 16 Horário: 13:00 Clínica: Policlinica Municip…" at bounding box center [200, 49] width 4 height 5
radio input "false"
radio input "true"
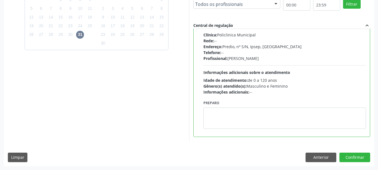
scroll to position [98, 0]
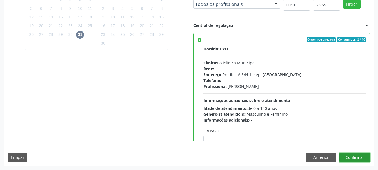
click at [358, 159] on button "Confirmar" at bounding box center [354, 158] width 31 height 10
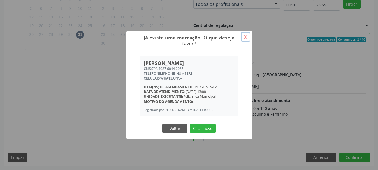
click at [245, 34] on button "×" at bounding box center [246, 37] width 10 height 10
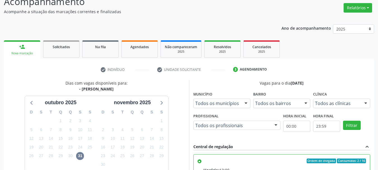
scroll to position [25, 0]
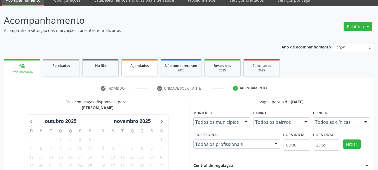
click at [153, 69] on link "Agendados" at bounding box center [139, 67] width 36 height 17
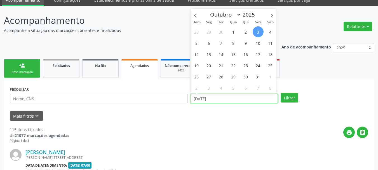
click at [211, 95] on input "[DATE]" at bounding box center [235, 99] width 88 height 10
click at [237, 76] on span "29" at bounding box center [233, 76] width 11 height 11
type input "[DATE]"
click at [237, 76] on span "29" at bounding box center [233, 76] width 11 height 11
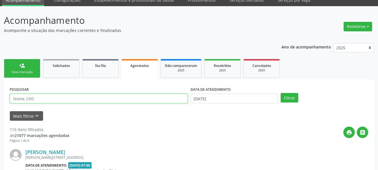
click at [83, 98] on input "text" at bounding box center [99, 99] width 178 height 10
drag, startPoint x: 83, startPoint y: 98, endPoint x: 83, endPoint y: 95, distance: 3.4
click at [83, 96] on input "text" at bounding box center [99, 99] width 178 height 10
type input "[PERSON_NAME]"
click at [281, 93] on button "Filtrar" at bounding box center [290, 98] width 18 height 10
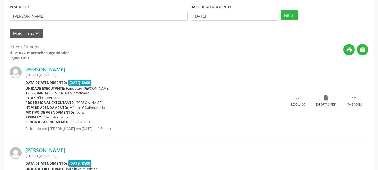
scroll to position [0, 0]
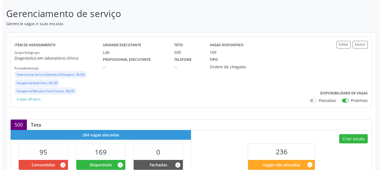
scroll to position [56, 0]
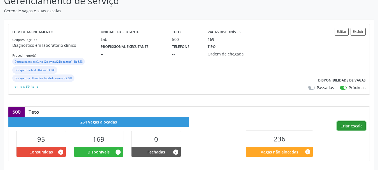
click at [341, 127] on button "Criar escala" at bounding box center [351, 126] width 29 height 10
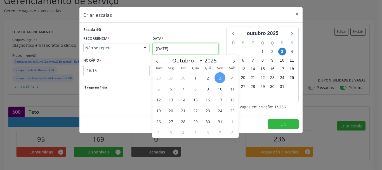
click at [163, 48] on input "[DATE]" at bounding box center [186, 48] width 66 height 11
click at [195, 89] on span "8" at bounding box center [195, 88] width 11 height 11
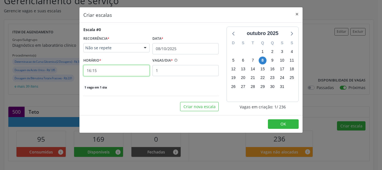
click at [115, 71] on input "16:15" at bounding box center [116, 70] width 66 height 11
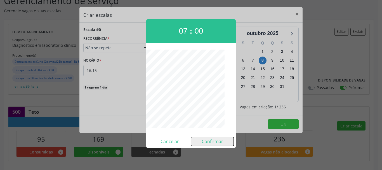
click at [212, 142] on button "Confirmar" at bounding box center [212, 141] width 43 height 9
type input "07:00"
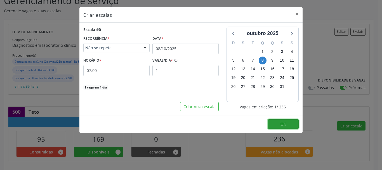
click at [281, 122] on span "OK" at bounding box center [284, 123] width 6 height 5
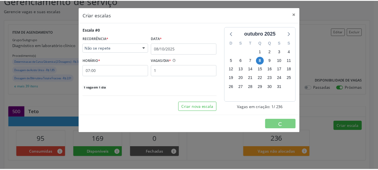
scroll to position [0, 0]
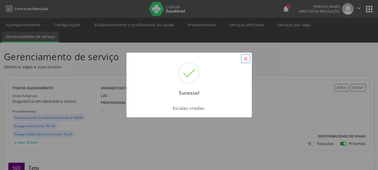
click at [247, 60] on button "×" at bounding box center [246, 59] width 10 height 10
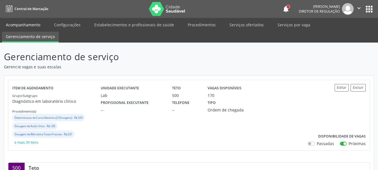
click at [25, 26] on link "Acompanhamento" at bounding box center [23, 25] width 42 height 10
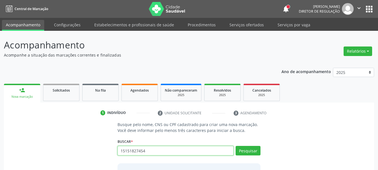
type input "15151827454"
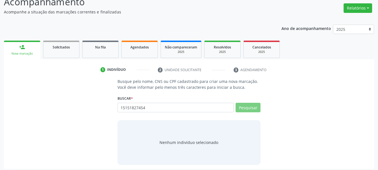
scroll to position [46, 0]
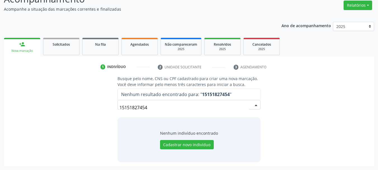
click at [155, 107] on input "15151827454" at bounding box center [185, 107] width 130 height 11
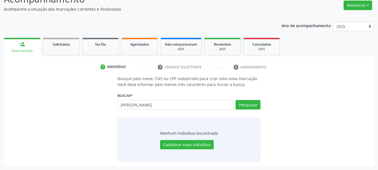
type input "[PERSON_NAME]"
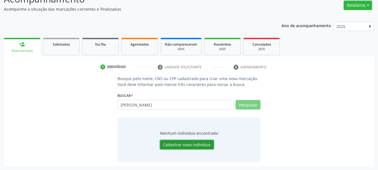
click at [192, 144] on button "Cadastrar novo indivíduo" at bounding box center [187, 145] width 54 height 10
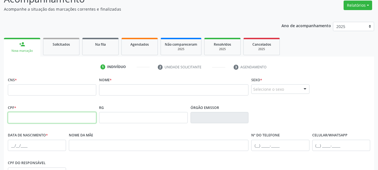
click at [45, 122] on input "text" at bounding box center [52, 117] width 88 height 11
type input "151.518.274-54"
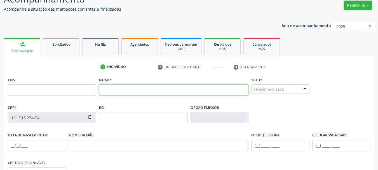
click at [137, 86] on input "text" at bounding box center [173, 89] width 149 height 11
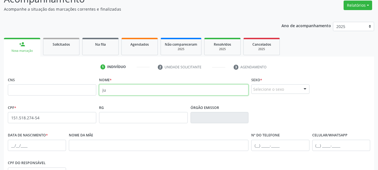
type input "j"
type input "[PERSON_NAME]"
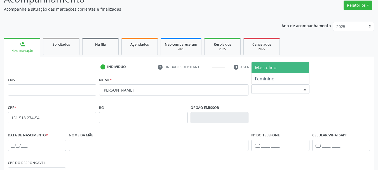
click at [258, 89] on div "Selecione o sexo" at bounding box center [280, 89] width 58 height 10
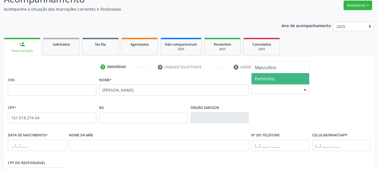
click at [264, 81] on span "Feminino" at bounding box center [265, 79] width 20 height 6
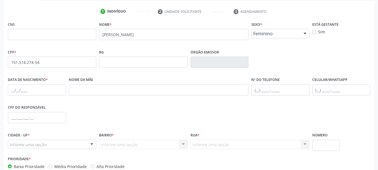
scroll to position [102, 0]
click at [12, 89] on input "text" at bounding box center [37, 89] width 58 height 11
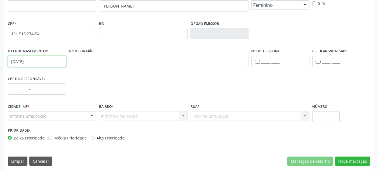
scroll to position [134, 0]
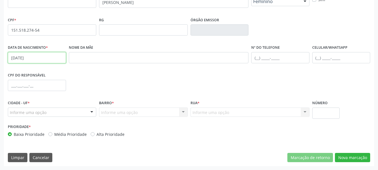
type input "[DATE]"
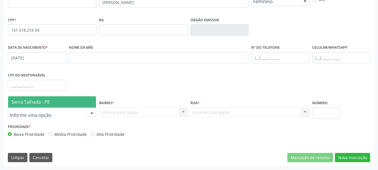
click at [46, 111] on div at bounding box center [52, 112] width 88 height 10
click at [53, 104] on span "Serra Talhada - PE" at bounding box center [52, 101] width 88 height 11
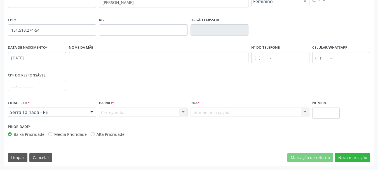
click at [128, 114] on div "Carregando... Nenhum resultado encontrado para: " " Nenhuma opção encontrada. D…" at bounding box center [143, 112] width 88 height 10
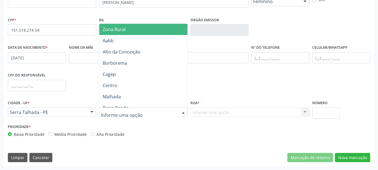
click at [113, 31] on span "Zona Rural" at bounding box center [114, 29] width 23 height 6
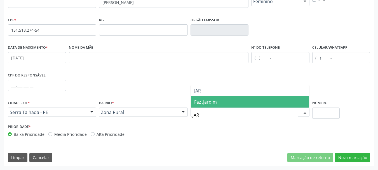
type input "JARS"
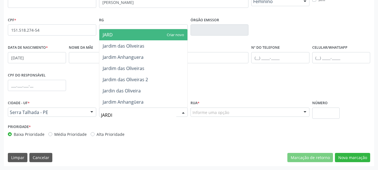
type input "JARDIM"
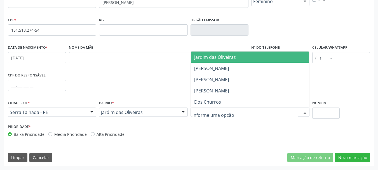
click at [216, 51] on div "Jardim das Oliveiras [PERSON_NAME] [PERSON_NAME] Nenhum resultado encontrado pa…" at bounding box center [250, 79] width 119 height 56
click at [218, 52] on span "Jardim das Oliveiras" at bounding box center [250, 56] width 118 height 11
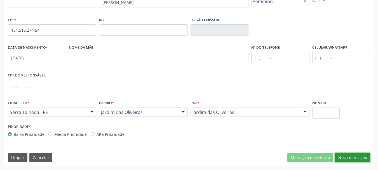
click at [356, 160] on button "Nova marcação" at bounding box center [352, 158] width 35 height 10
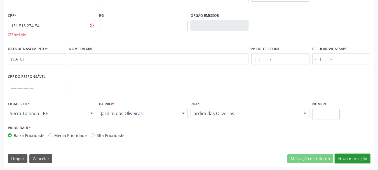
scroll to position [139, 0]
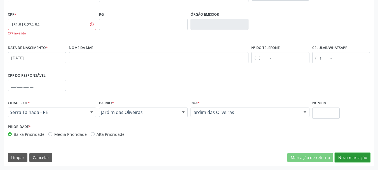
click at [352, 156] on button "Nova marcação" at bounding box center [352, 158] width 35 height 10
click at [56, 27] on input "151.518.274-54" at bounding box center [52, 24] width 88 height 11
type input "151.518.274-54"
